Goal: Task Accomplishment & Management: Manage account settings

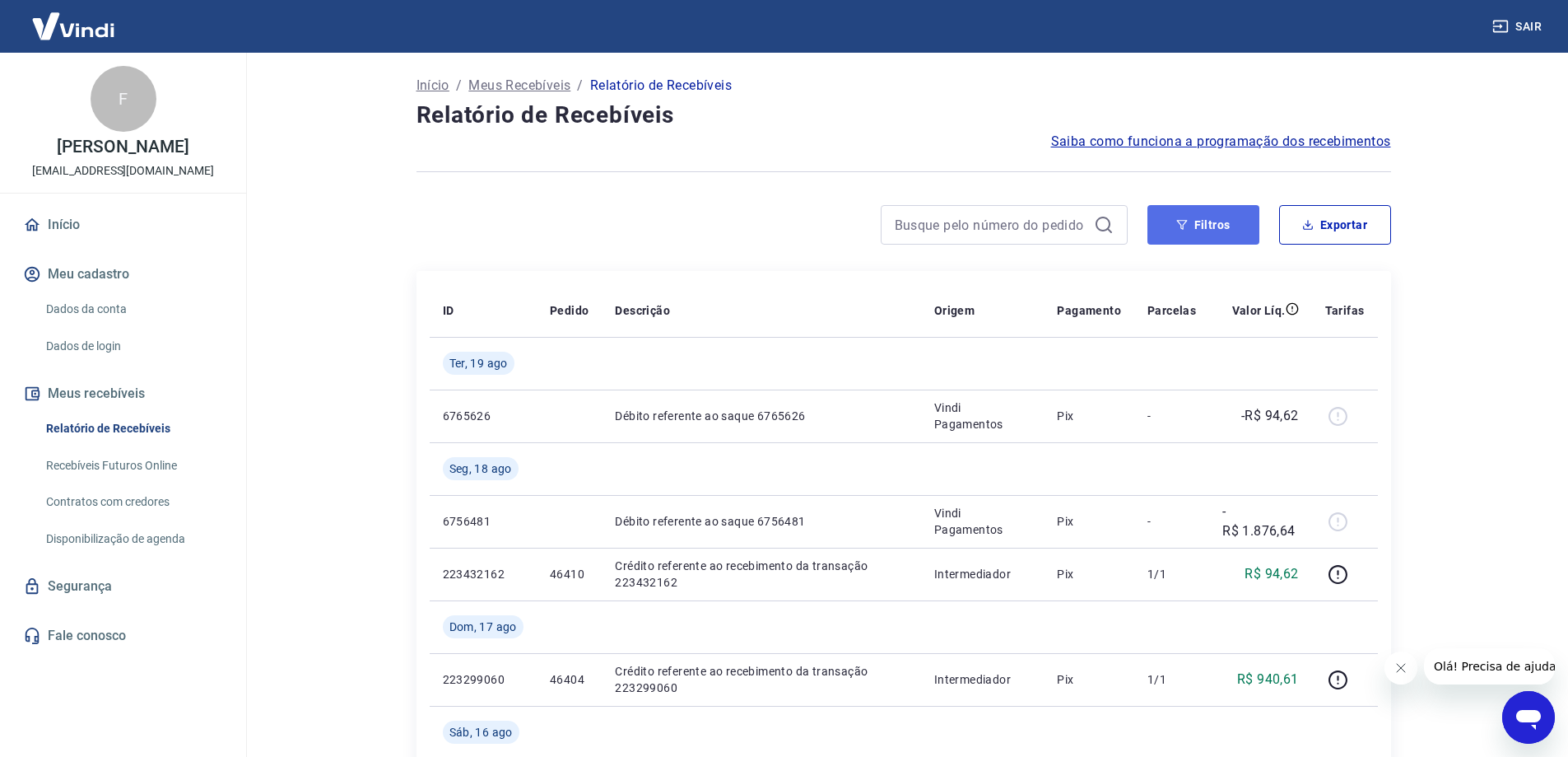
click at [1228, 227] on button "Filtros" at bounding box center [1203, 225] width 112 height 40
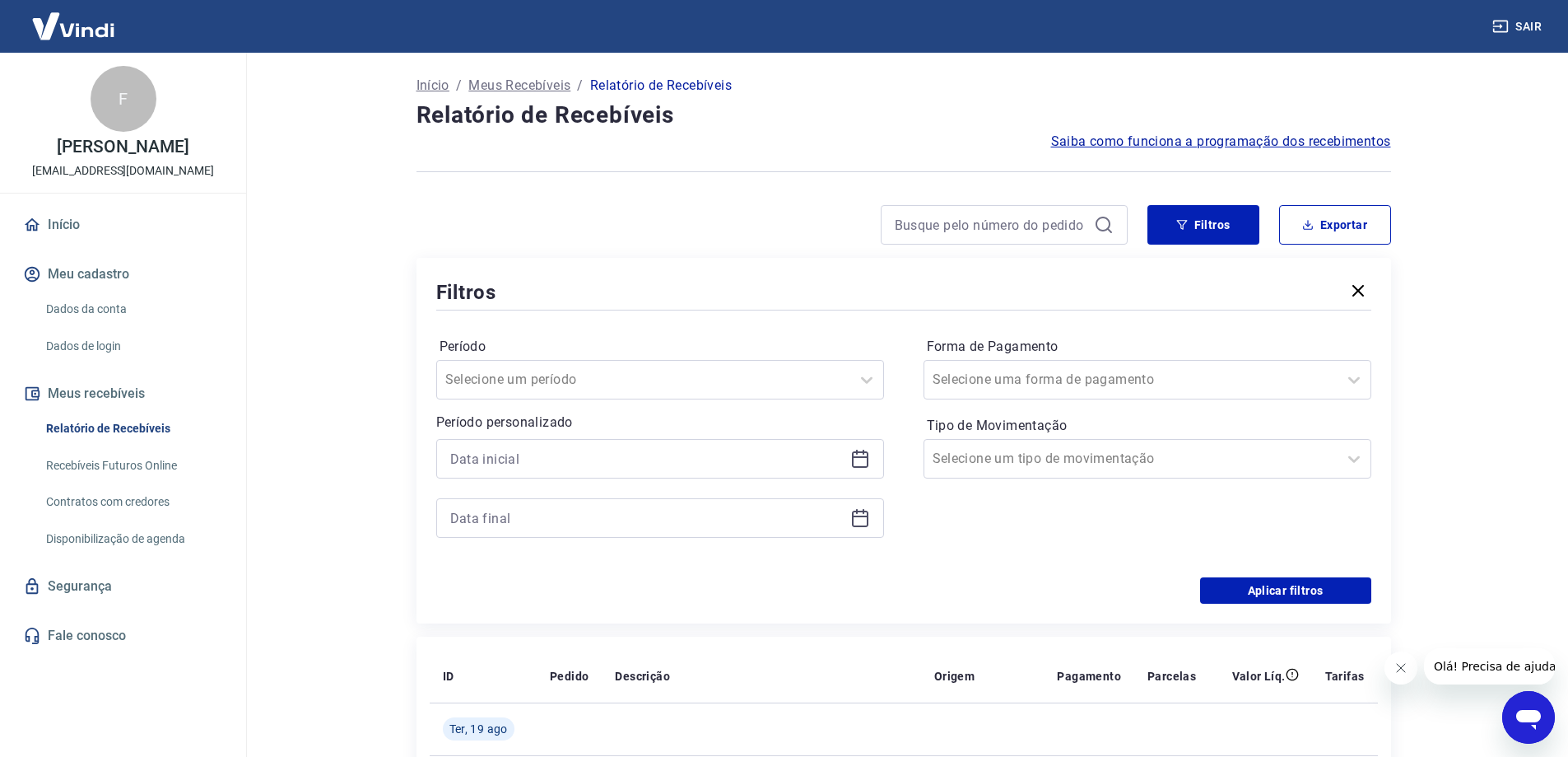
click at [851, 461] on icon at bounding box center [860, 459] width 20 height 20
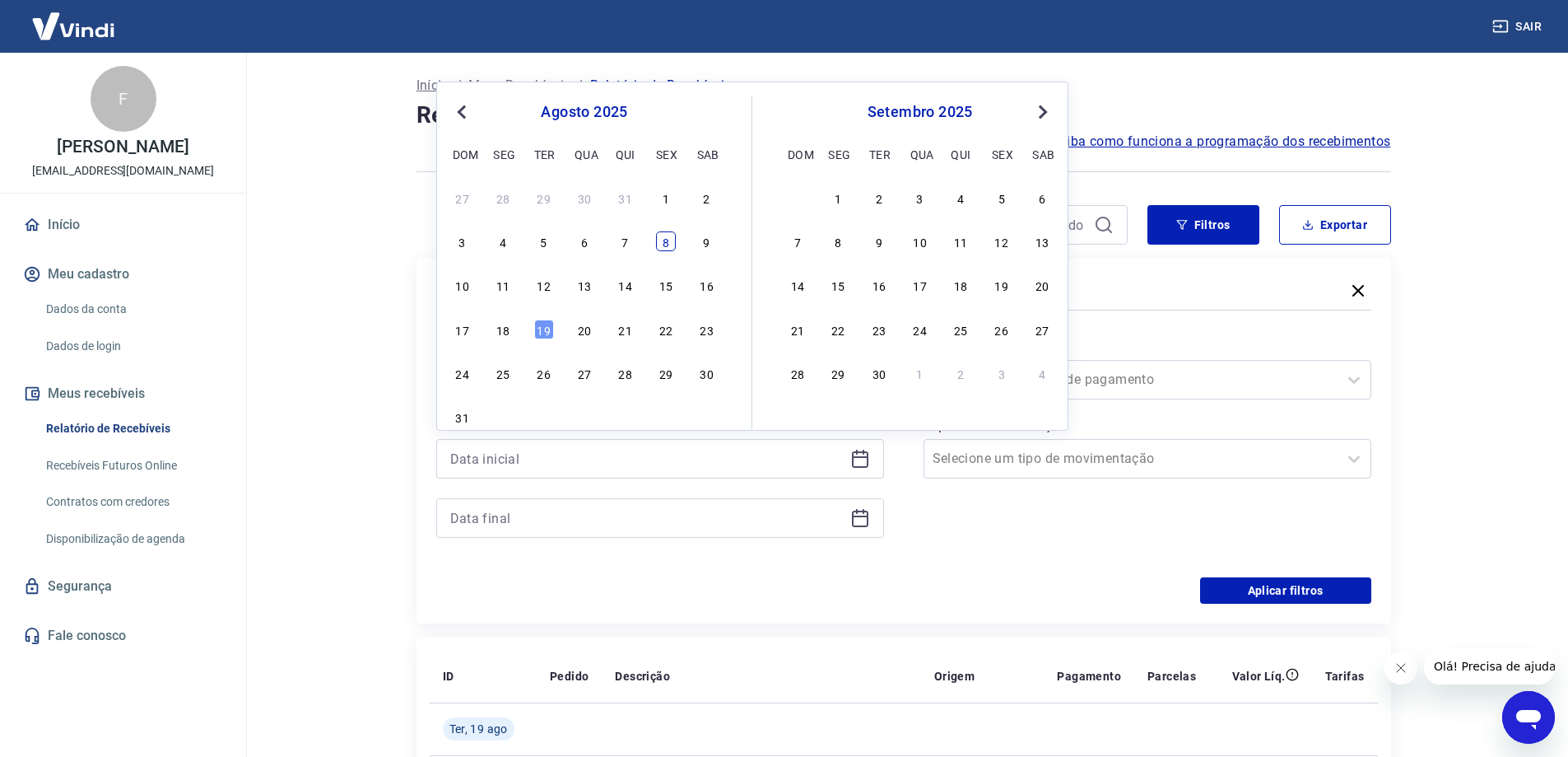
click at [665, 241] on div "8" at bounding box center [667, 241] width 20 height 20
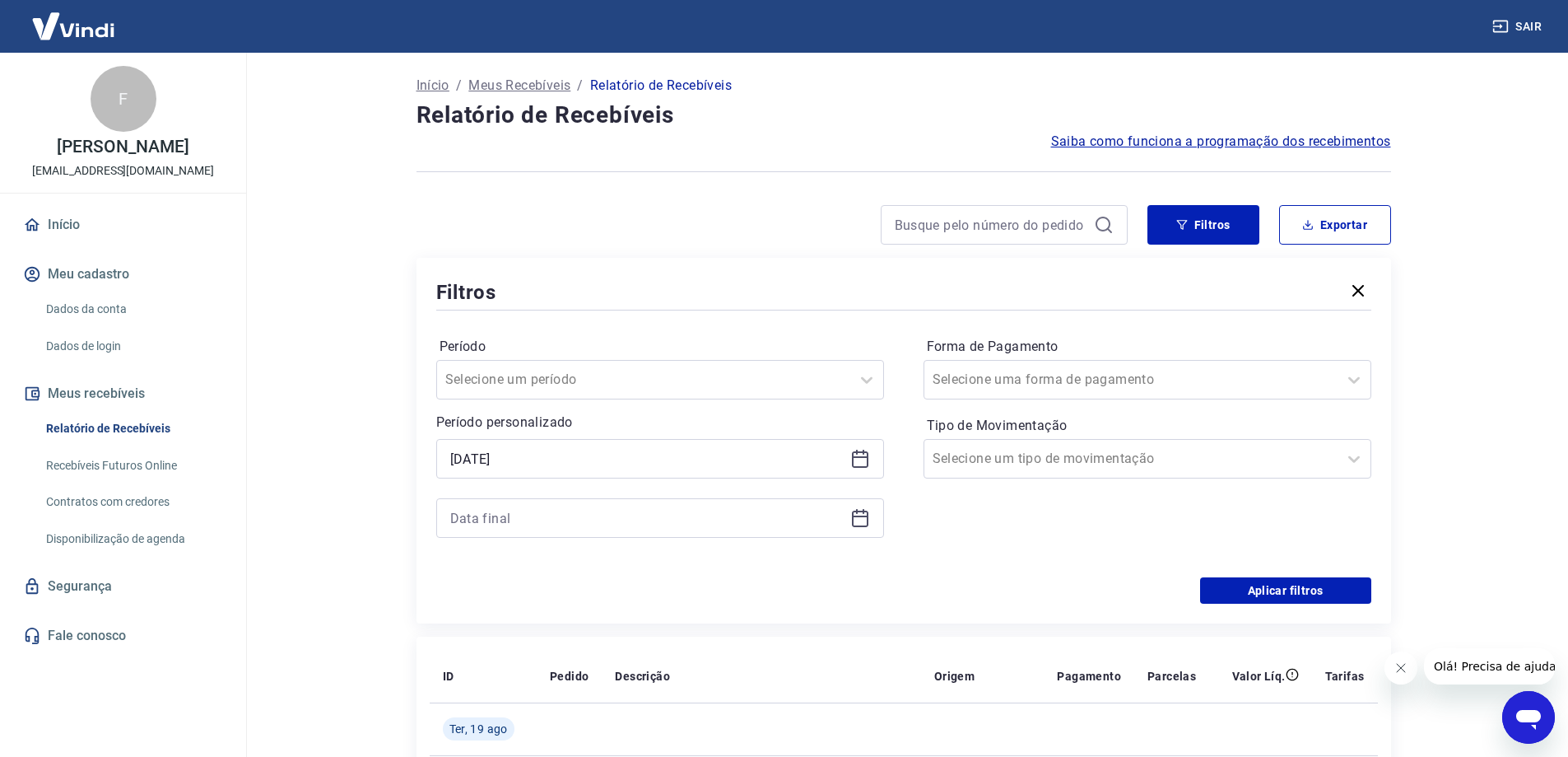
type input "[DATE]"
click at [512, 284] on div "Filtros" at bounding box center [904, 292] width 935 height 29
click at [854, 522] on icon at bounding box center [860, 518] width 20 height 20
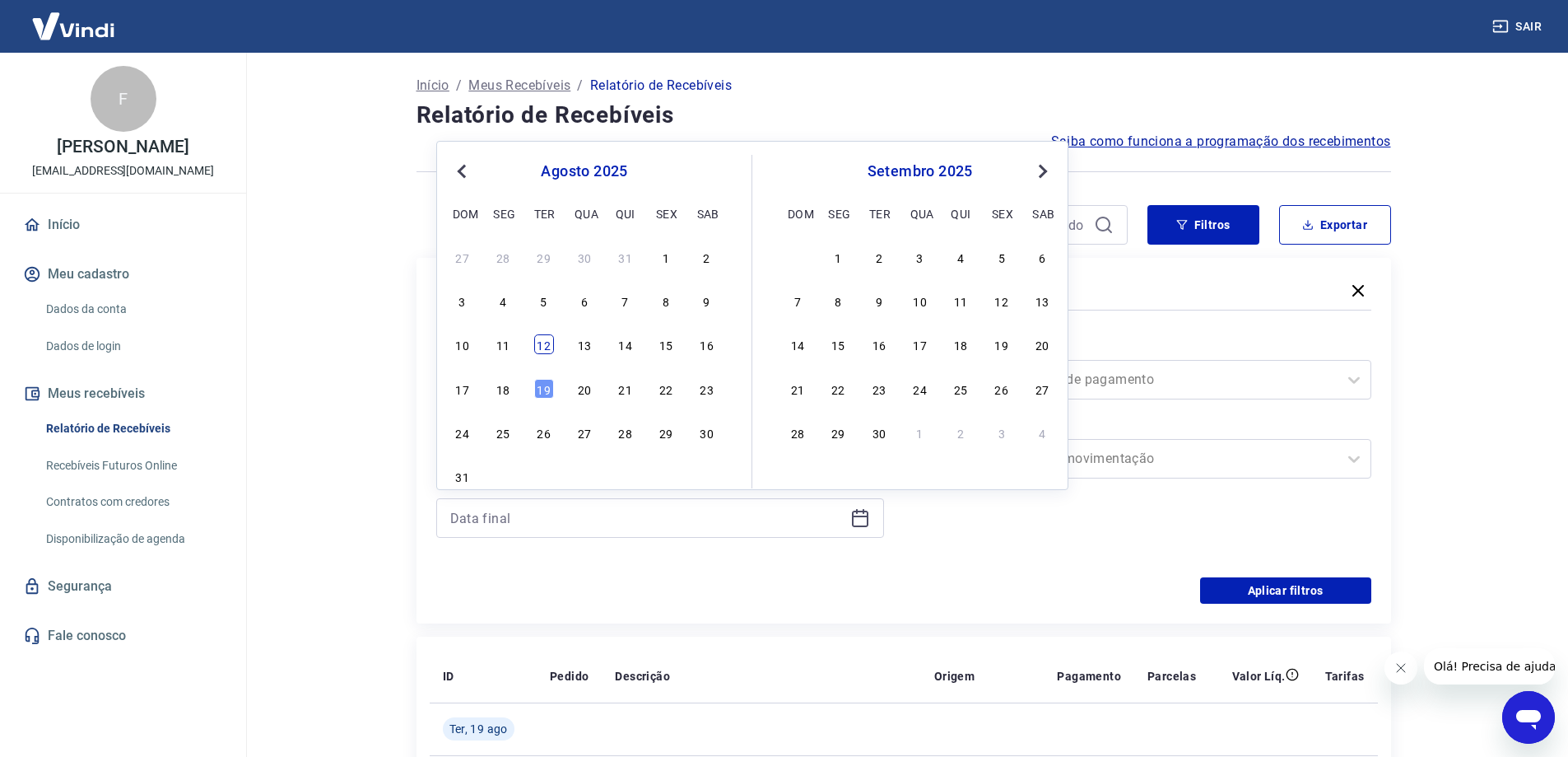
click at [549, 344] on div "12" at bounding box center [545, 344] width 20 height 20
type input "12/08/2025"
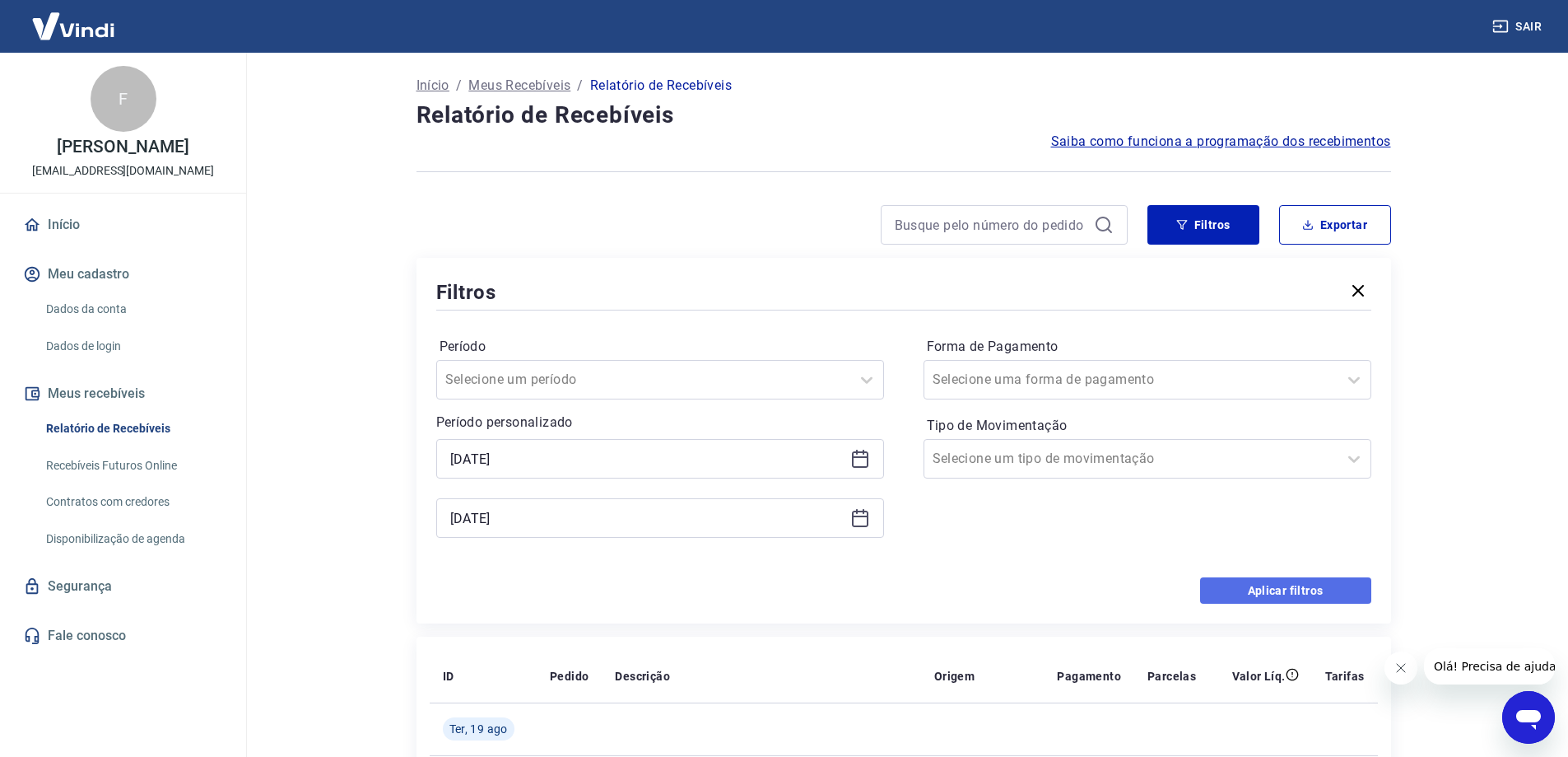
click at [1261, 594] on button "Aplicar filtros" at bounding box center [1285, 591] width 171 height 26
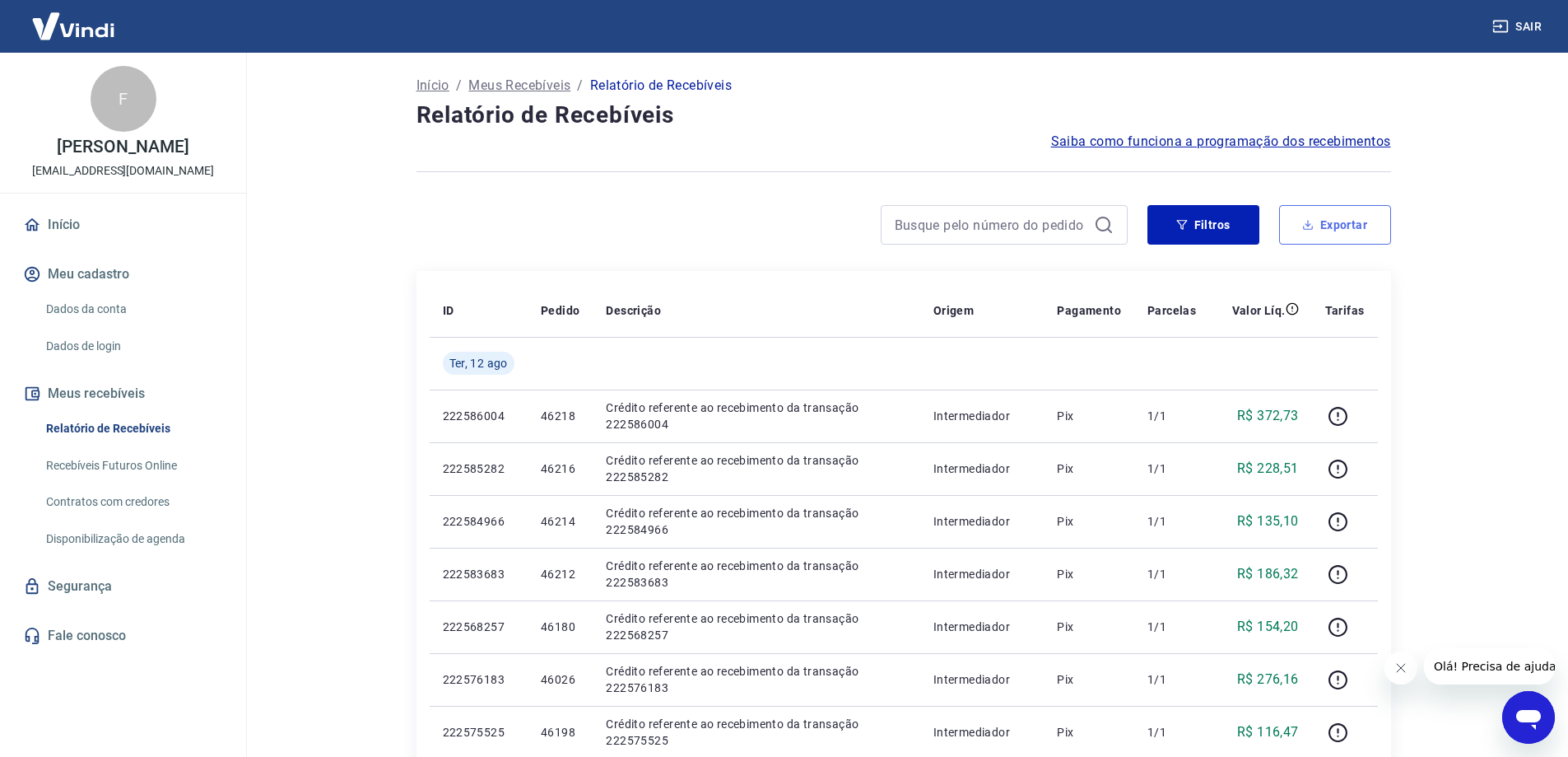
click at [1320, 229] on button "Exportar" at bounding box center [1335, 225] width 112 height 40
type input "08/08/2025"
type input "12/08/2025"
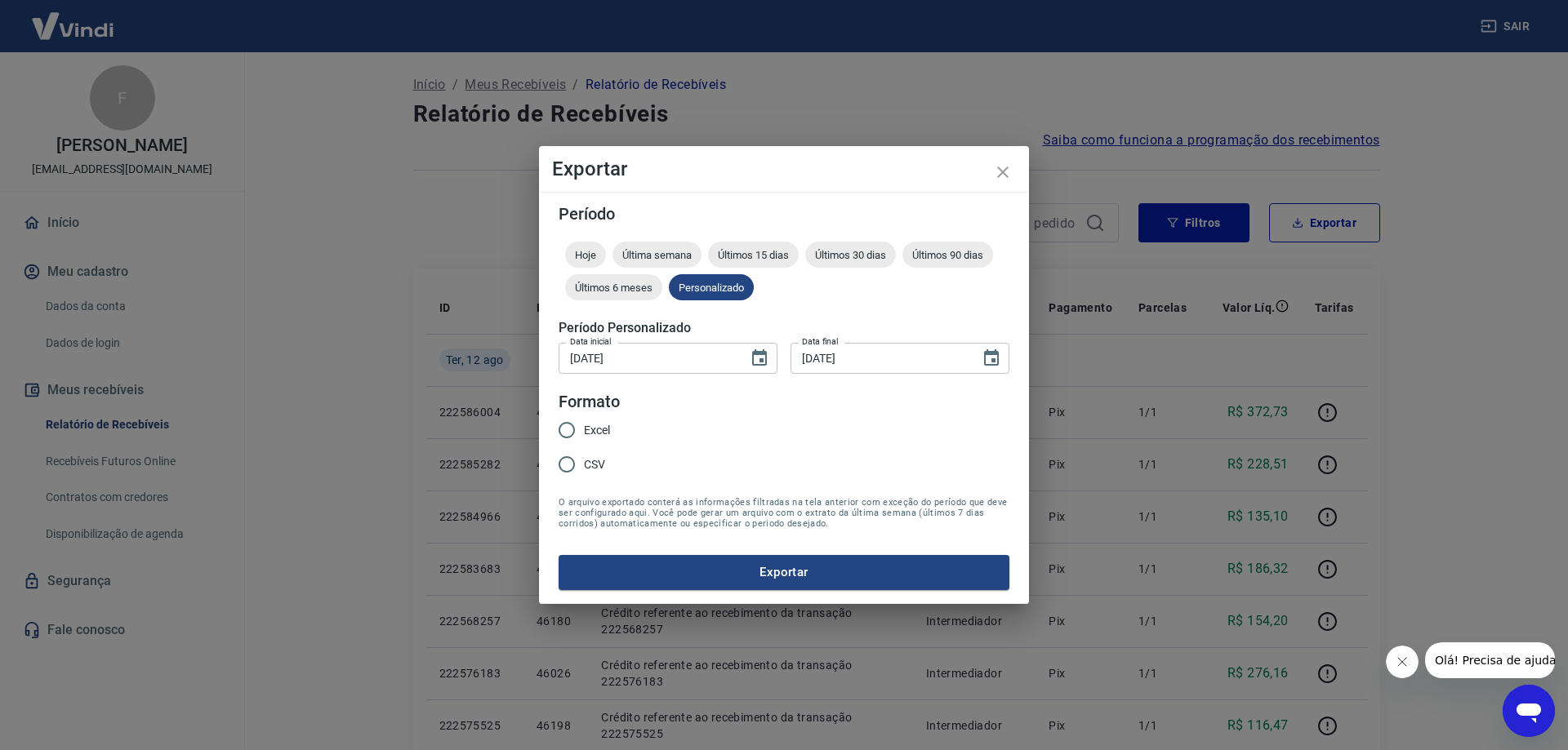
click at [580, 425] on input "Excel" at bounding box center [566, 430] width 35 height 35
radio input "true"
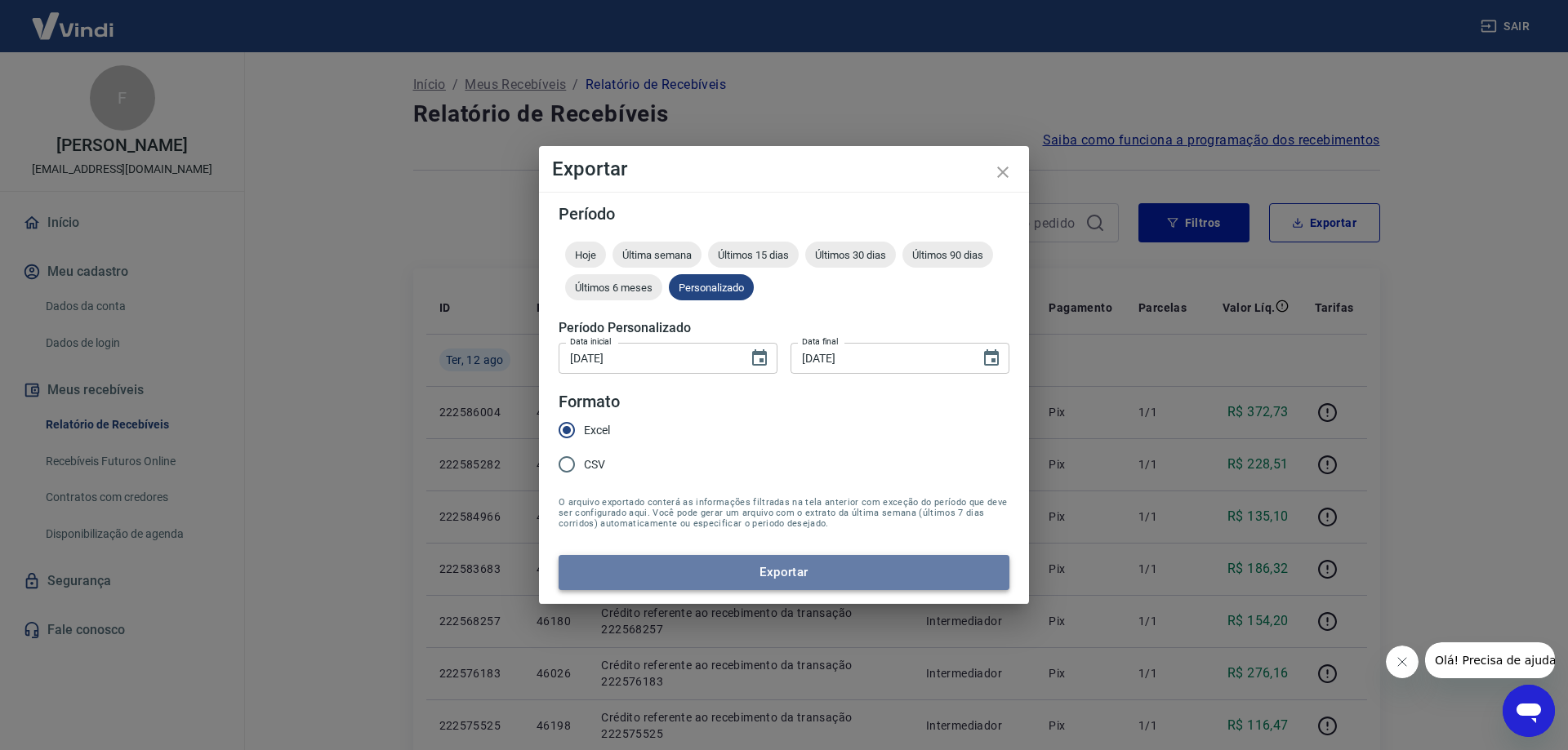
click at [762, 568] on button "Exportar" at bounding box center [784, 572] width 451 height 35
